Goal: Task Accomplishment & Management: Complete application form

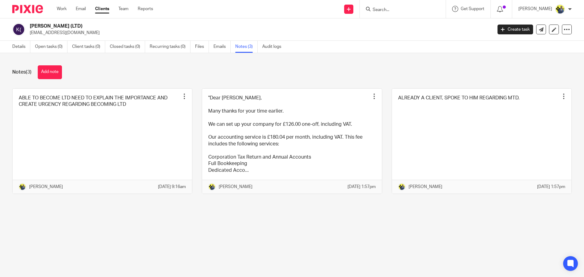
click at [394, 11] on input "Search" at bounding box center [399, 10] width 55 height 6
type input "dare si"
click at [174, 33] on p "kevinstewart399@yahoo.co.uk" at bounding box center [259, 33] width 459 height 6
click at [397, 14] on div at bounding box center [403, 9] width 86 height 18
click at [393, 8] on input "Search" at bounding box center [399, 10] width 55 height 6
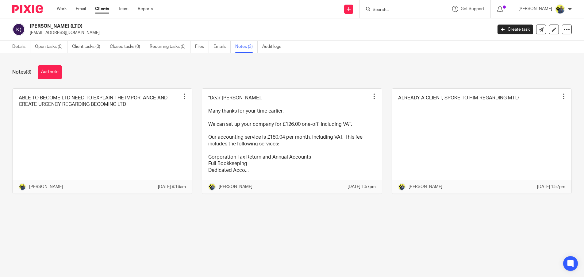
paste input "Dare Sakiru"
type input "Dare Sakiru"
click at [351, 10] on icon at bounding box center [349, 9] width 4 height 4
click at [352, 45] on link "Add client" at bounding box center [356, 46] width 43 height 9
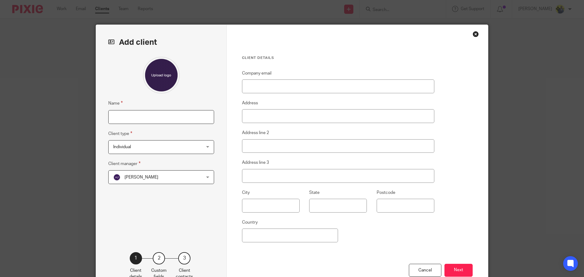
click at [149, 117] on input "Name" at bounding box center [161, 117] width 106 height 14
paste input "Dare Sakiru"
type input "Dare Sakiru"
click at [128, 145] on span "Individual" at bounding box center [153, 147] width 80 height 13
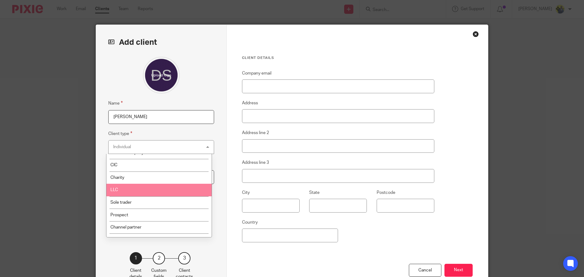
scroll to position [29, 0]
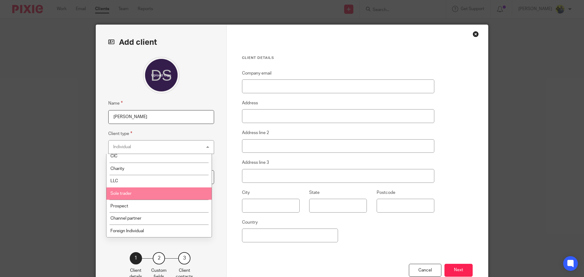
click at [132, 197] on li "Sole trader" at bounding box center [159, 194] width 105 height 13
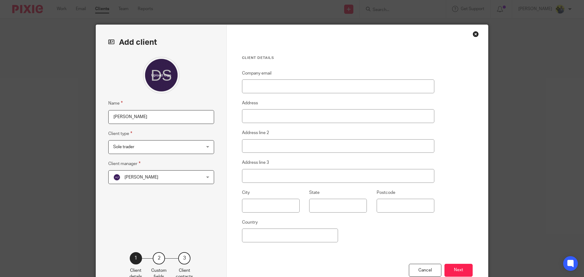
click at [143, 146] on span "Sole trader" at bounding box center [153, 147] width 80 height 13
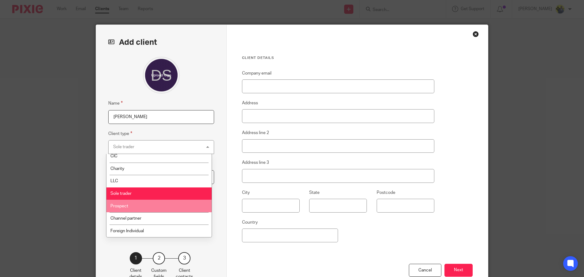
click at [127, 208] on li "Prospect" at bounding box center [159, 206] width 105 height 13
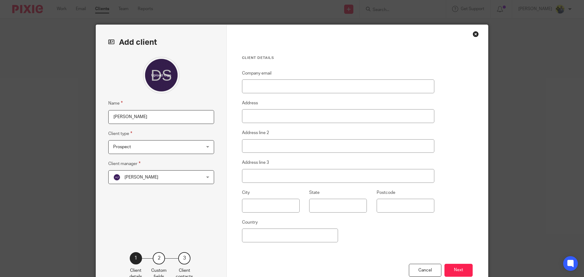
scroll to position [40, 0]
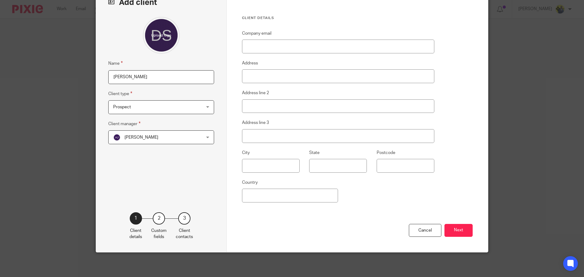
click at [142, 131] on span "Abhay Jayswal" at bounding box center [153, 137] width 80 height 13
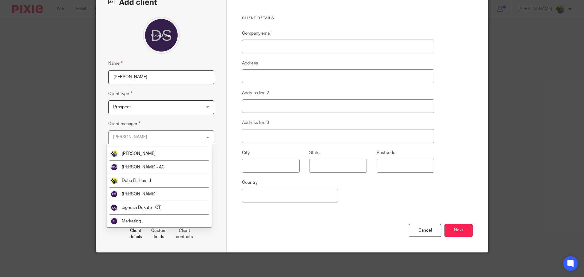
scroll to position [98, 0]
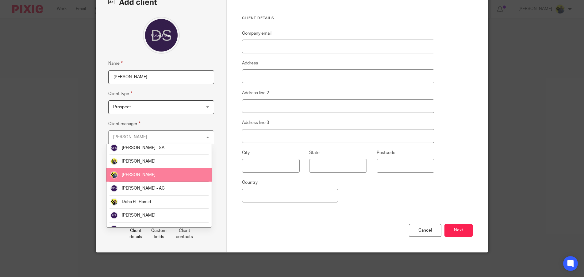
click at [133, 173] on span "[PERSON_NAME]" at bounding box center [139, 175] width 34 height 4
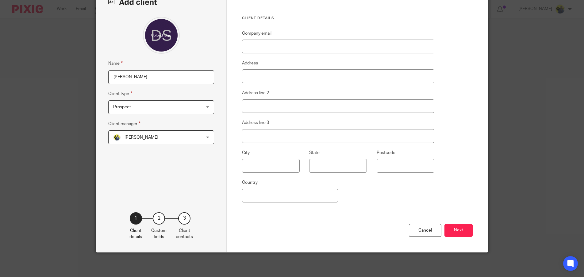
click at [159, 189] on div "Name Dare Sakiru Client type Prospect Prospect Individual Limited company CIC C…" at bounding box center [161, 105] width 106 height 177
click at [277, 47] on input "Company email" at bounding box center [338, 47] width 192 height 14
paste input "[EMAIL_ADDRESS][DOMAIN_NAME]"
type input "[EMAIL_ADDRESS][DOMAIN_NAME]"
click at [453, 231] on button "Next" at bounding box center [459, 230] width 28 height 13
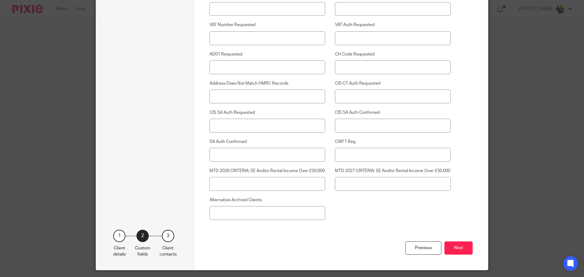
scroll to position [1738, 0]
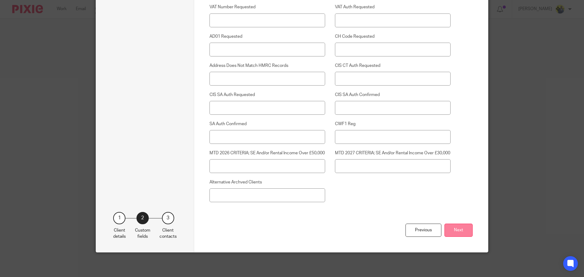
click at [460, 227] on button "Next" at bounding box center [459, 230] width 28 height 13
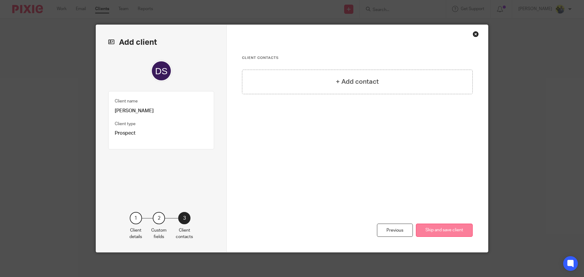
scroll to position [0, 0]
click at [390, 231] on div "Previous" at bounding box center [395, 230] width 36 height 13
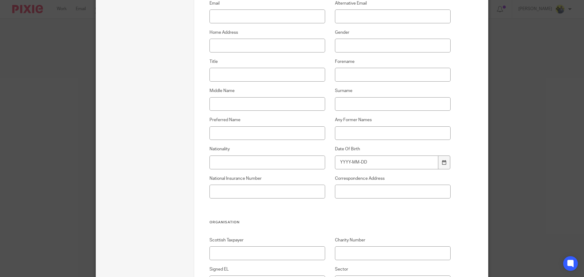
scroll to position [286, 0]
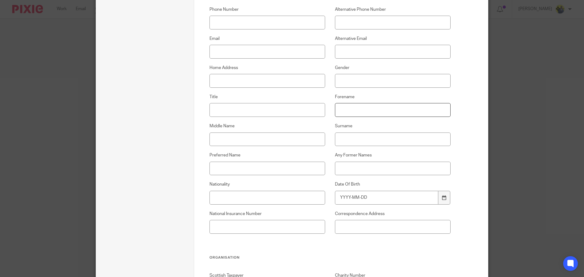
click at [349, 109] on input "Forename" at bounding box center [393, 110] width 116 height 14
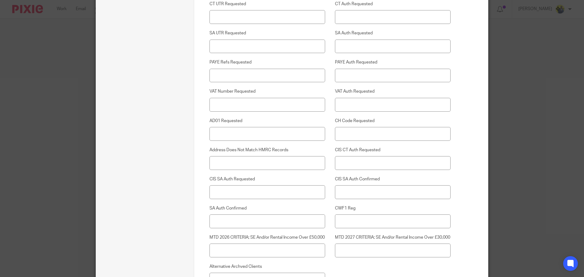
scroll to position [1738, 0]
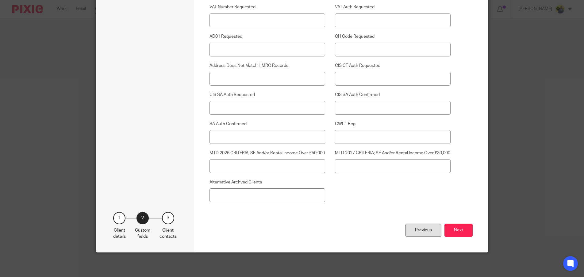
click at [413, 231] on div "Previous" at bounding box center [424, 230] width 36 height 13
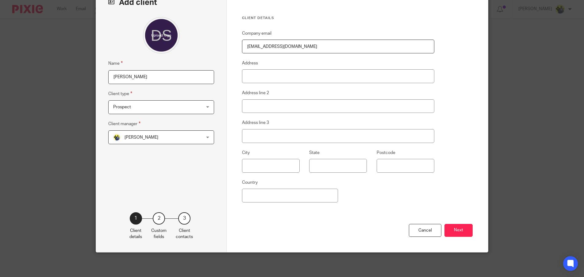
scroll to position [0, 0]
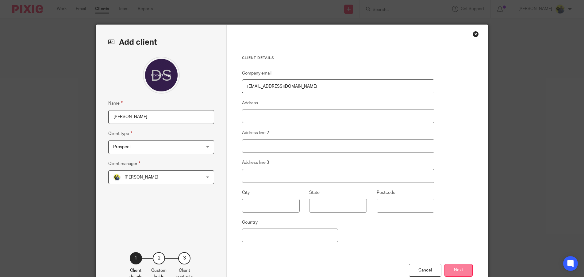
click at [455, 273] on button "Next" at bounding box center [459, 270] width 28 height 13
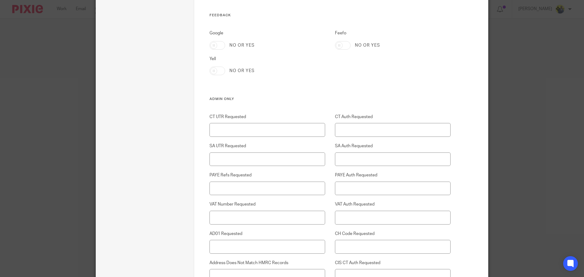
scroll to position [1738, 0]
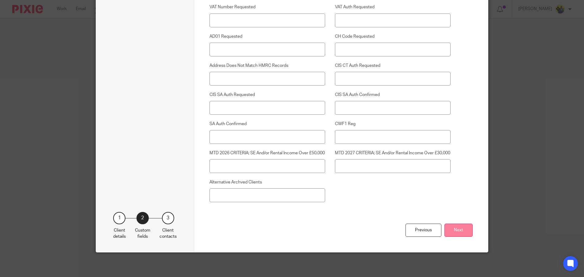
click at [448, 225] on button "Next" at bounding box center [459, 230] width 28 height 13
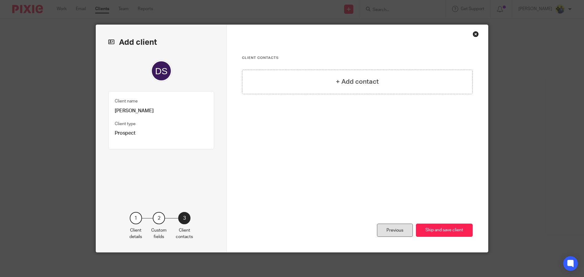
click at [395, 234] on div "Previous" at bounding box center [395, 230] width 36 height 13
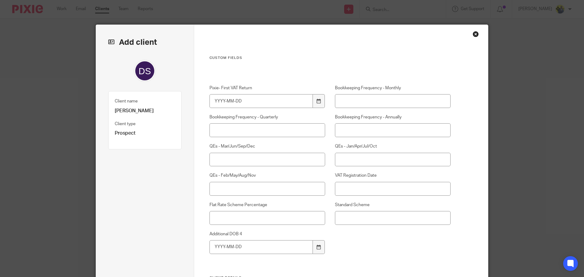
scroll to position [286, 0]
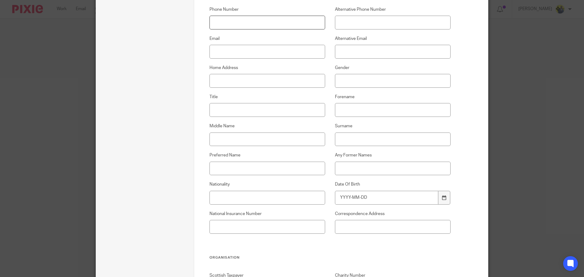
click at [227, 19] on input "Phone Number" at bounding box center [268, 23] width 116 height 14
paste input "07821 456 111"
type input "07821 456 111"
click at [354, 106] on input "Forename" at bounding box center [393, 110] width 116 height 14
type input "d"
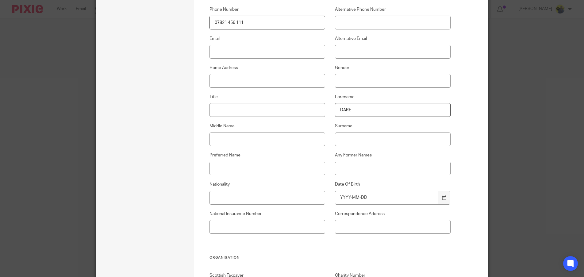
type input "DARE"
click at [378, 138] on input "Surname" at bounding box center [393, 140] width 116 height 14
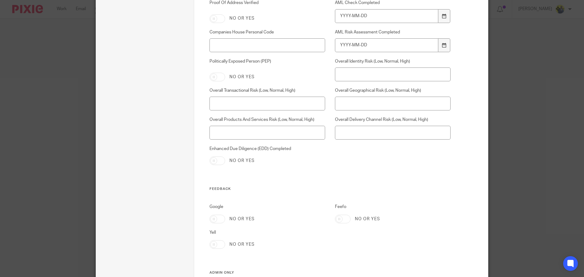
scroll to position [1719, 0]
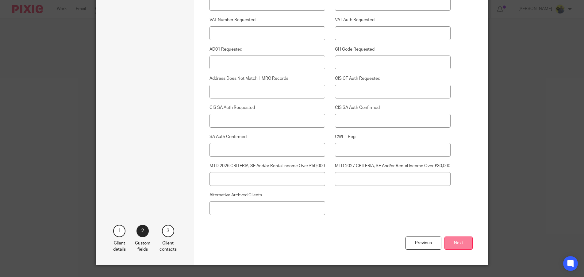
type input "SAKIRU"
click at [461, 250] on button "Next" at bounding box center [459, 243] width 28 height 13
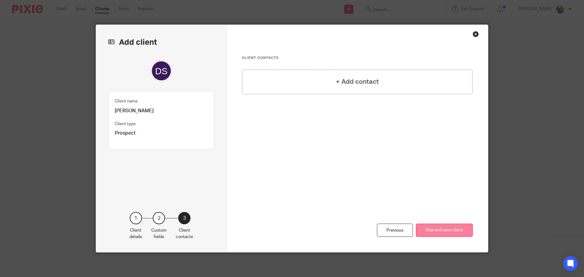
click at [442, 233] on button "Skip and save client" at bounding box center [444, 230] width 57 height 13
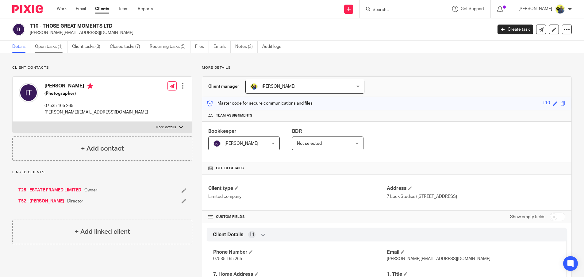
click at [48, 48] on link "Open tasks (1)" at bounding box center [51, 47] width 33 height 12
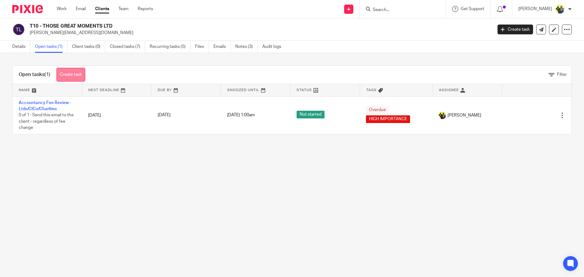
click at [81, 77] on link "Create task" at bounding box center [70, 75] width 29 height 14
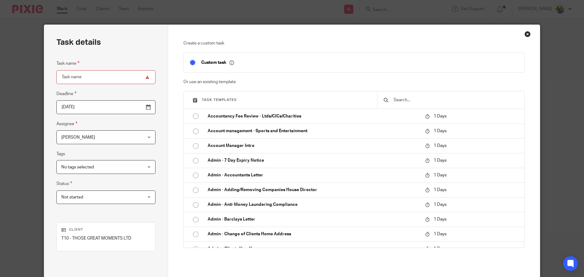
click at [422, 99] on input "text" at bounding box center [455, 100] width 125 height 7
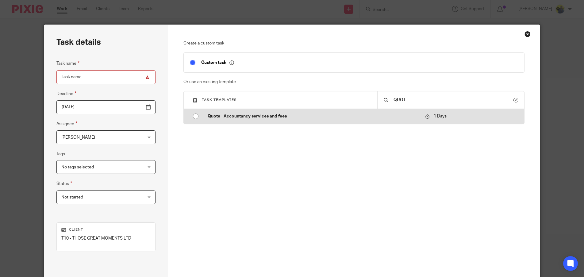
type input "QUOT"
click at [250, 121] on td "Quote - Accountancy services and fees" at bounding box center [312, 116] width 221 height 15
type input "2025-08-15"
type input "Quote - Accountancy services and fees"
checkbox input "false"
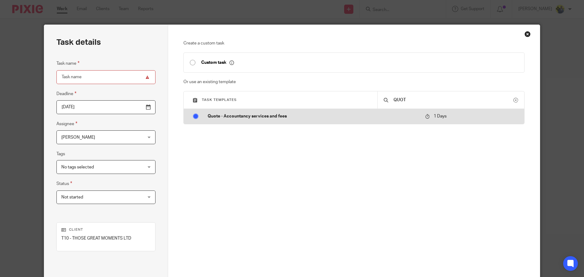
radio input "true"
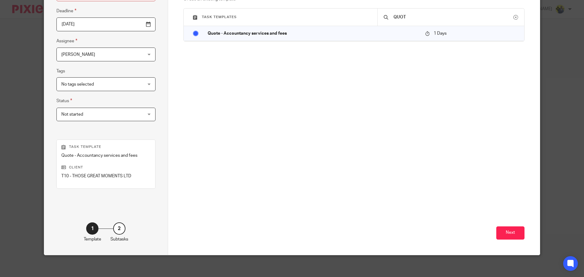
scroll to position [86, 0]
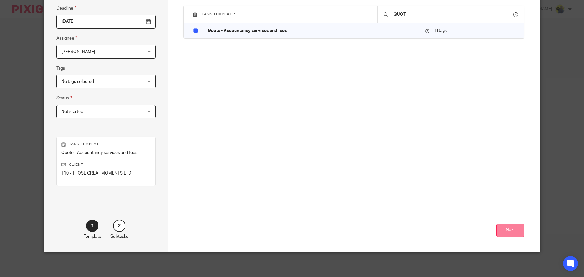
click at [506, 230] on button "Next" at bounding box center [511, 230] width 28 height 13
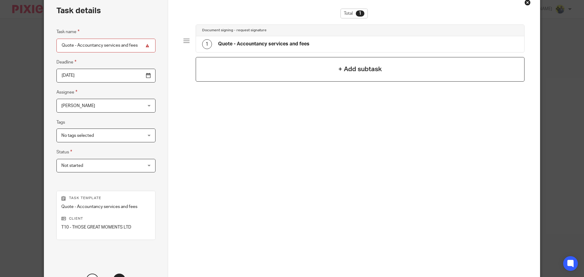
scroll to position [0, 0]
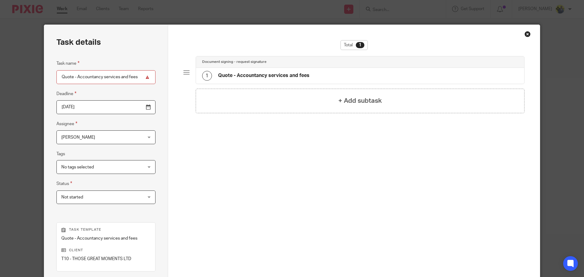
click at [265, 75] on h4 "Quote - Accountancy services and fees" at bounding box center [263, 75] width 91 height 6
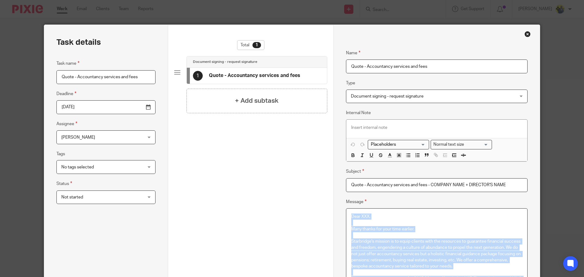
drag, startPoint x: 385, startPoint y: 252, endPoint x: 309, endPoint y: -37, distance: 298.4
click at [309, 0] on html "Work Email Clients Team Reports Work Email Clients Team Reports Settings Send n…" at bounding box center [292, 138] width 584 height 277
copy div "Dear XXX, Many thanks for your time earlier. Starbridge's mission is to equip c…"
click at [432, 187] on input "Quote - Accountancy services and fees - COMPANY NAME + DIRECTOR'S NAME" at bounding box center [437, 185] width 182 height 14
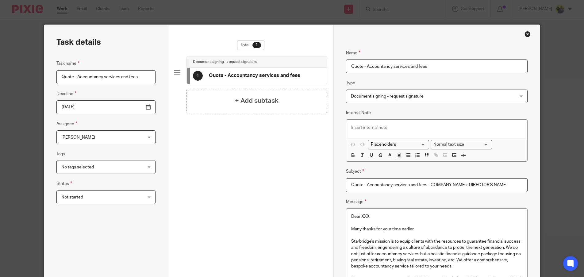
click at [432, 187] on input "Quote - Accountancy services and fees - COMPANY NAME + DIRECTOR'S NAME" at bounding box center [437, 185] width 182 height 14
click at [291, 134] on div "Total 1 Document signing - request signature 1 Quote - Accountancy services and…" at bounding box center [250, 273] width 153 height 467
click at [527, 34] on div "Close this dialog window" at bounding box center [528, 34] width 6 height 6
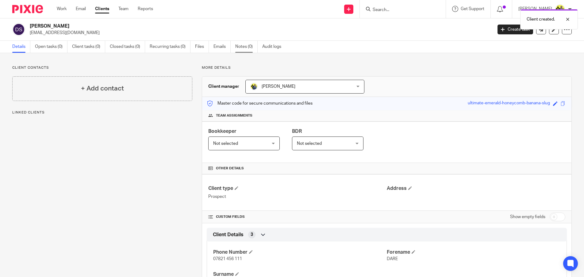
click at [245, 48] on link "Notes (0)" at bounding box center [246, 47] width 22 height 12
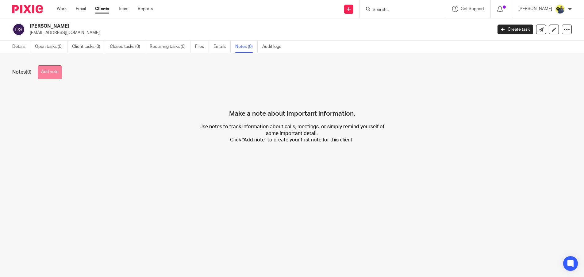
click at [48, 74] on button "Add note" at bounding box center [50, 72] width 24 height 14
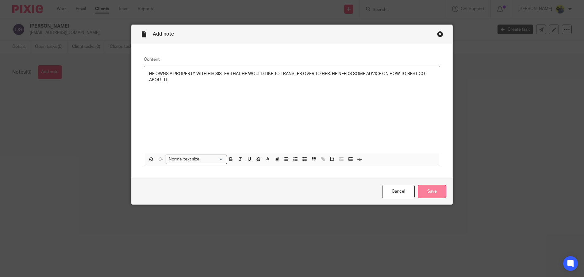
click at [438, 192] on input "Save" at bounding box center [432, 191] width 29 height 13
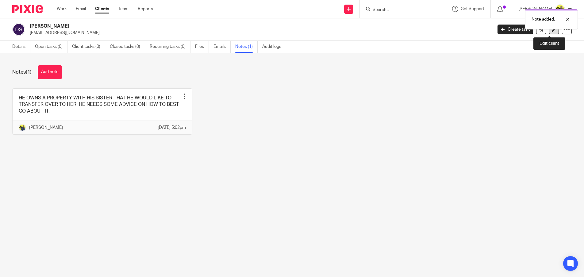
click at [551, 32] on link at bounding box center [554, 30] width 10 height 10
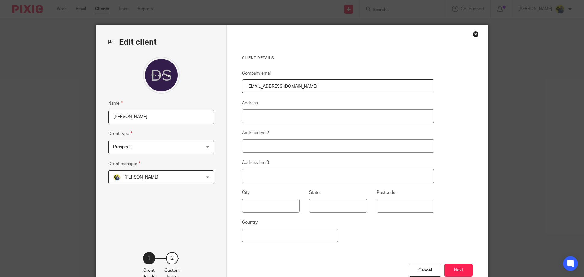
drag, startPoint x: 140, startPoint y: 113, endPoint x: 24, endPoint y: 112, distance: 116.0
click at [24, 112] on div "Edit client Name Dare Sakiru Client type Prospect Prospect Individual Limited c…" at bounding box center [292, 138] width 584 height 277
type input "DARE SAKIRU"
click at [452, 265] on button "Next" at bounding box center [459, 270] width 28 height 13
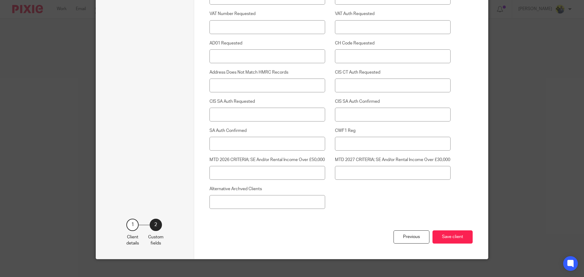
scroll to position [1738, 0]
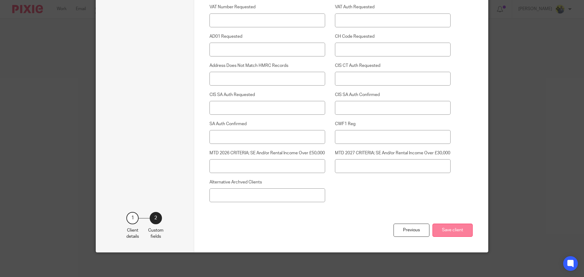
click at [449, 235] on button "Save client" at bounding box center [453, 230] width 40 height 13
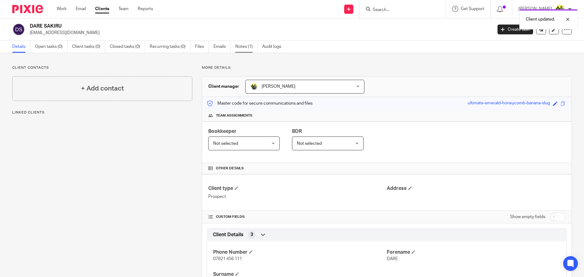
click at [245, 47] on link "Notes (1)" at bounding box center [246, 47] width 22 height 12
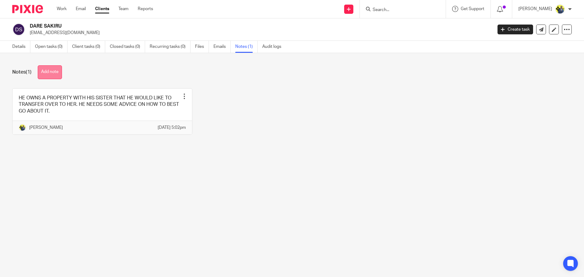
click at [53, 71] on button "Add note" at bounding box center [50, 72] width 24 height 14
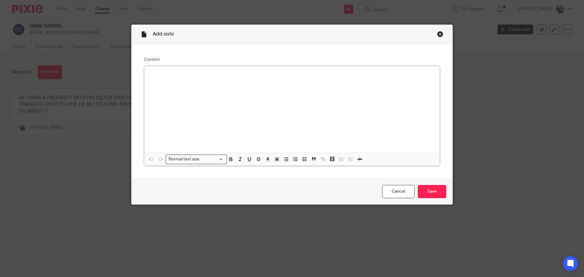
click at [442, 36] on div "Add note" at bounding box center [292, 34] width 321 height 19
click at [437, 35] on div "Close this dialog window" at bounding box center [440, 34] width 6 height 6
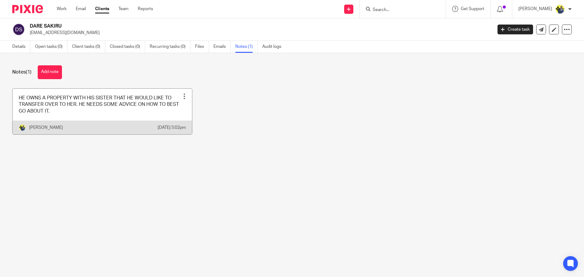
click at [99, 107] on link at bounding box center [103, 112] width 180 height 46
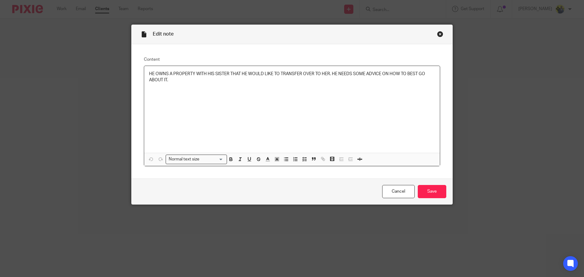
click at [222, 82] on p "HE OWNS A PROPERTY WITH HIS SISTER THAT HE WOULD LIKE TO TRANSFER OVER TO HER. …" at bounding box center [292, 77] width 286 height 13
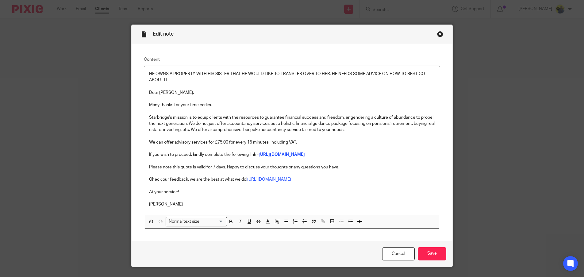
click at [145, 90] on div "HE OWNS A PROPERTY WITH HIS SISTER THAT HE WOULD LIKE TO TRANSFER OVER TO HER. …" at bounding box center [292, 140] width 296 height 149
click at [178, 207] on p "[PERSON_NAME]" at bounding box center [292, 204] width 286 height 6
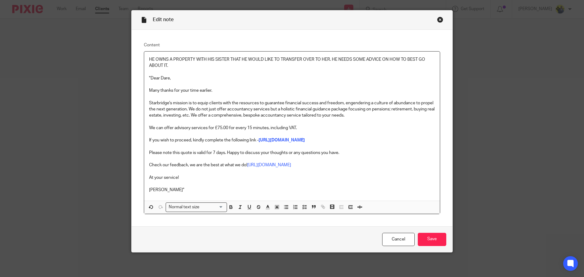
scroll to position [45, 0]
click at [440, 238] on input "Save" at bounding box center [432, 239] width 29 height 13
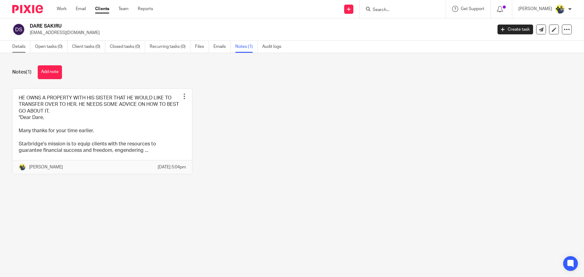
click at [24, 48] on link "Details" at bounding box center [21, 47] width 18 height 12
